Goal: Find specific page/section: Find specific page/section

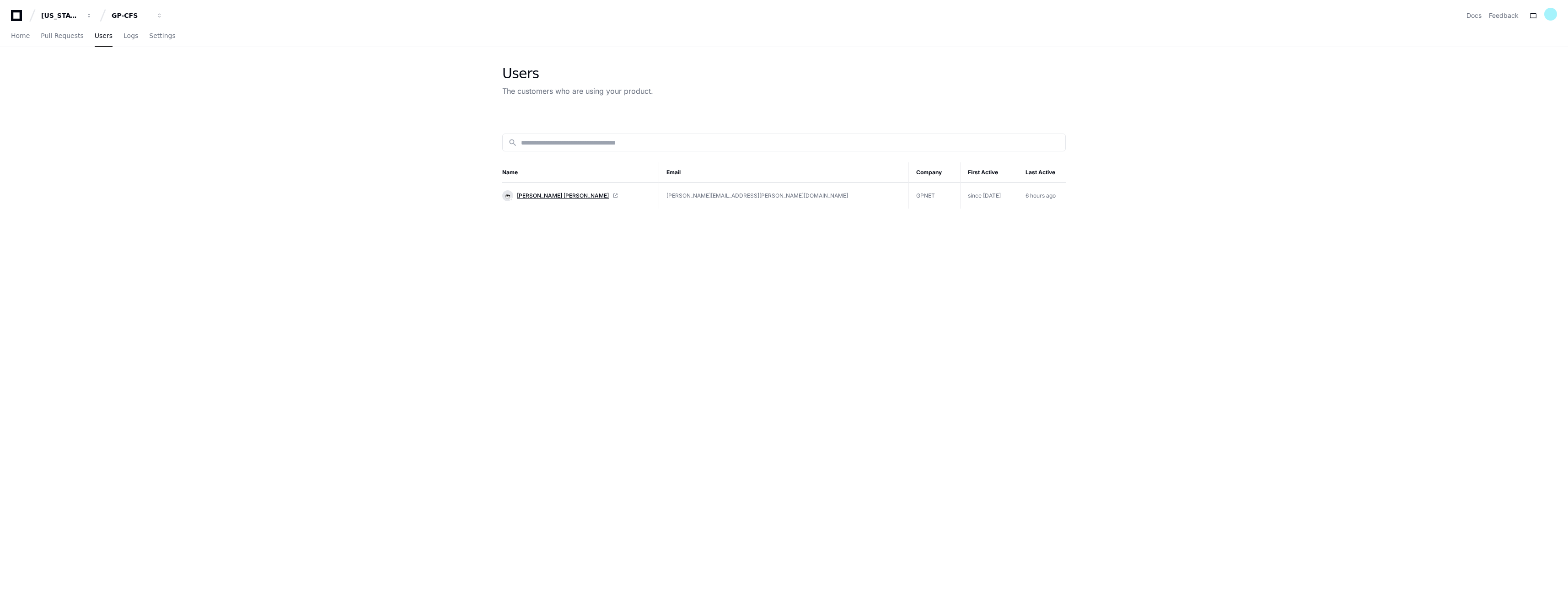
click at [565, 197] on span "[PERSON_NAME] [PERSON_NAME]" at bounding box center [563, 196] width 92 height 7
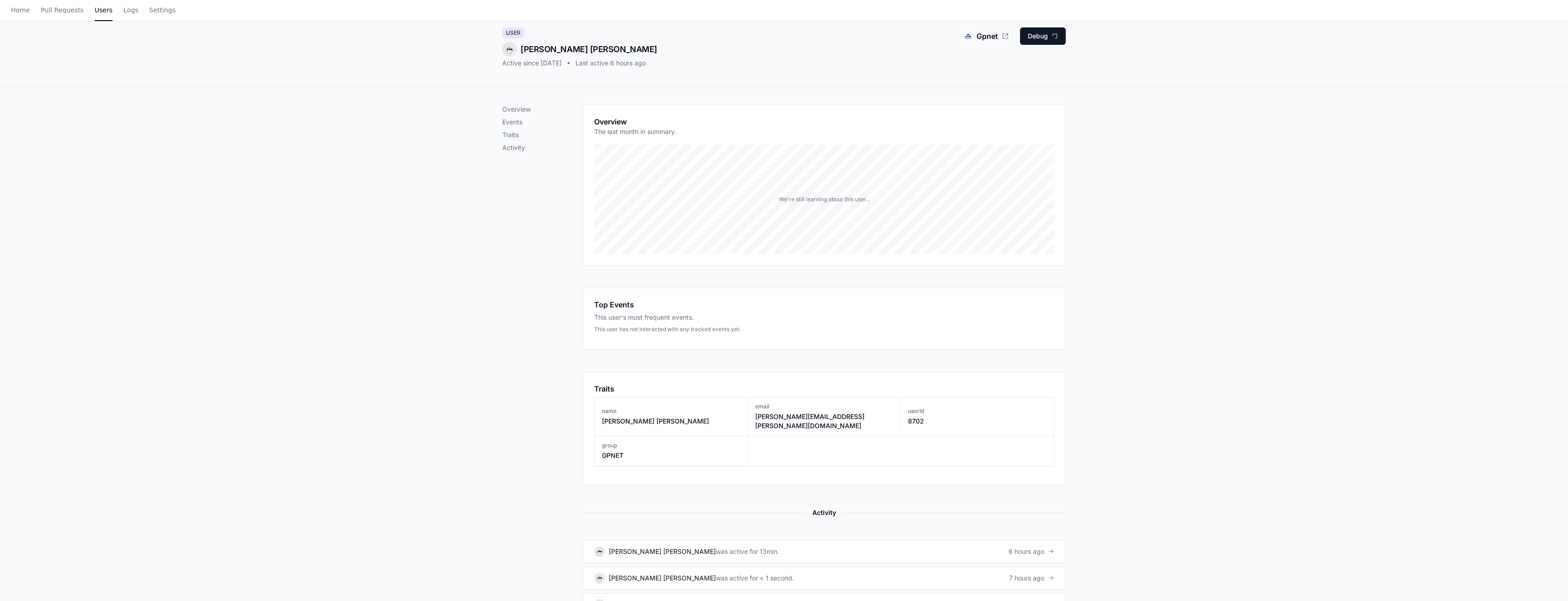
scroll to position [221, 0]
